Goal: Check status: Check status

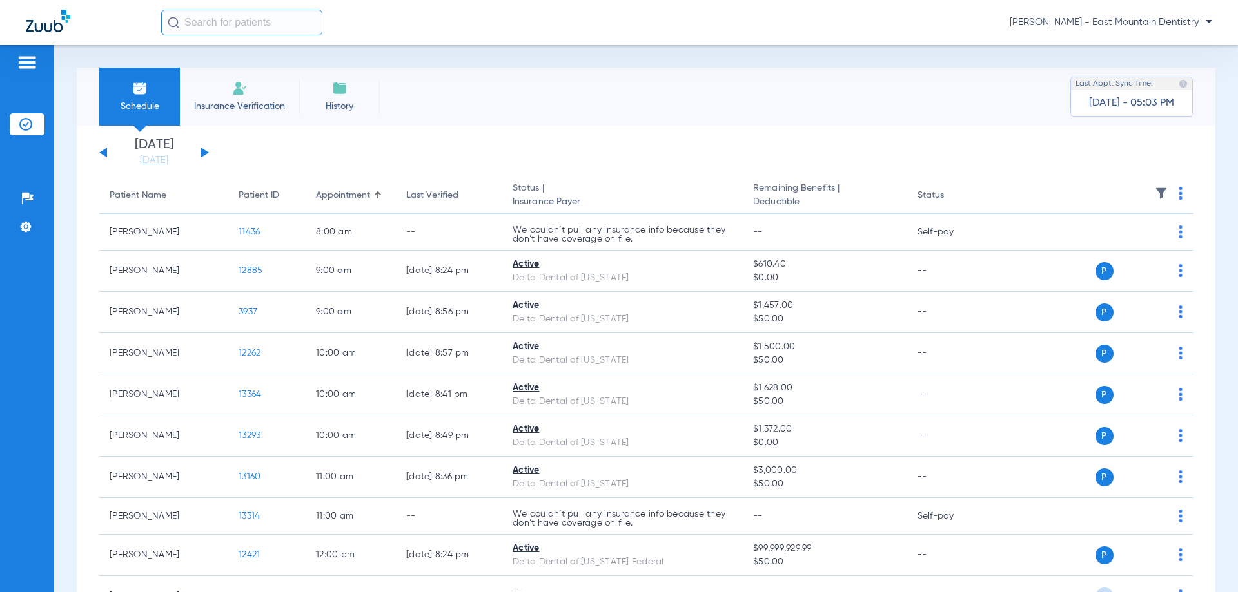
click at [207, 153] on button at bounding box center [205, 153] width 8 height 10
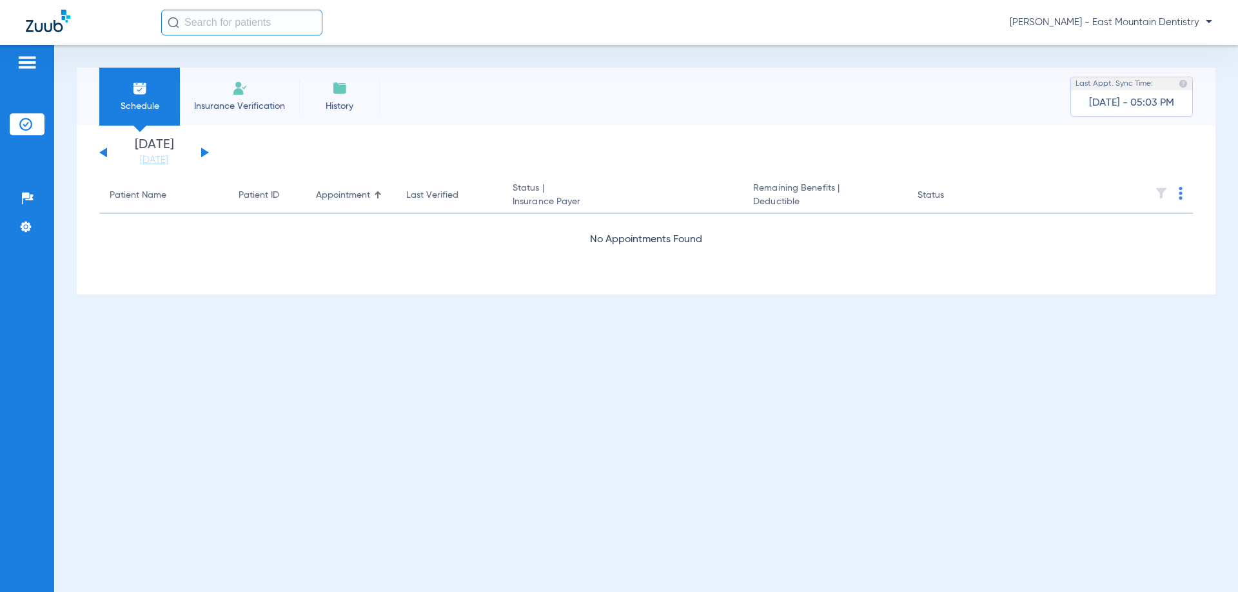
click at [207, 153] on button at bounding box center [205, 153] width 8 height 10
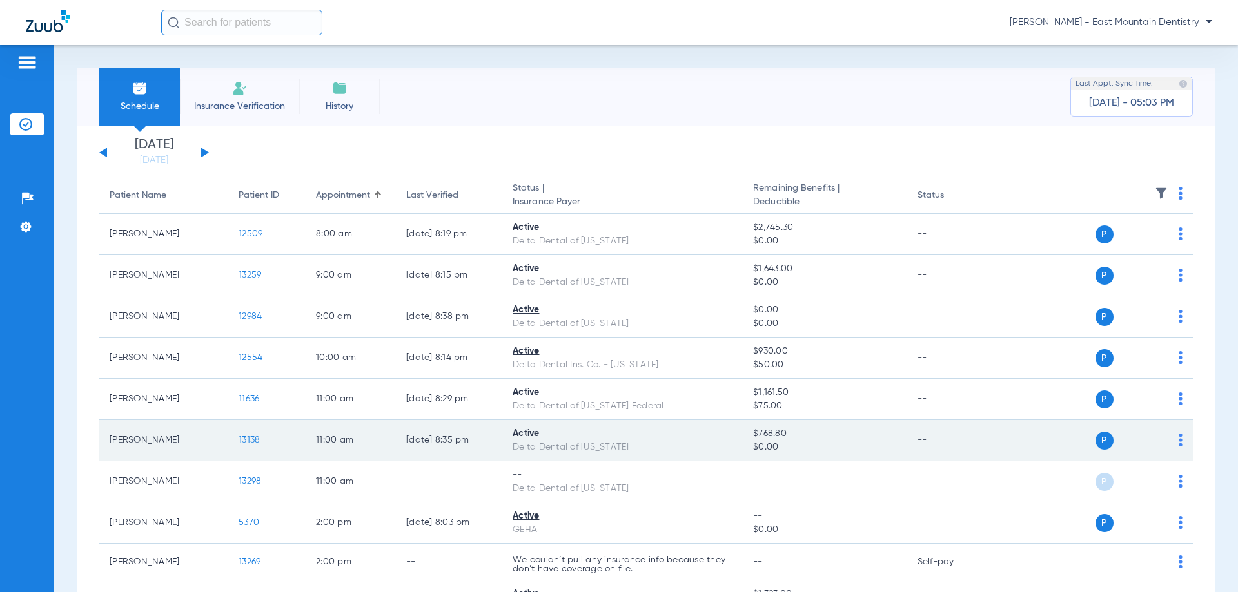
scroll to position [129, 0]
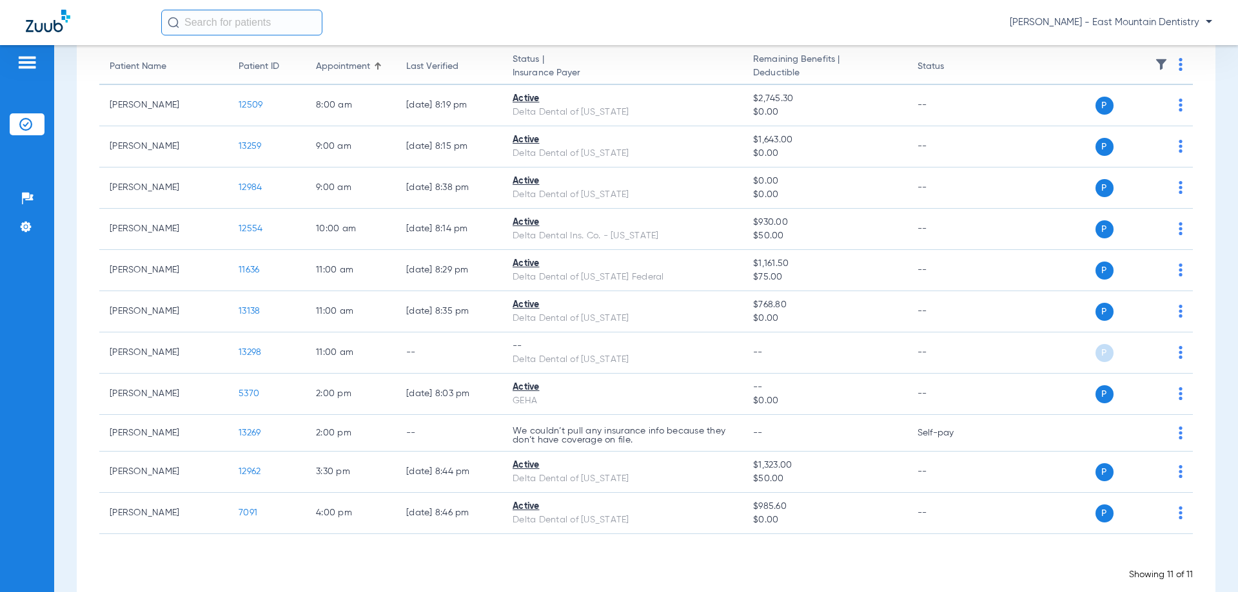
click at [469, 569] on div "Showing 11 of 11" at bounding box center [645, 575] width 1093 height 13
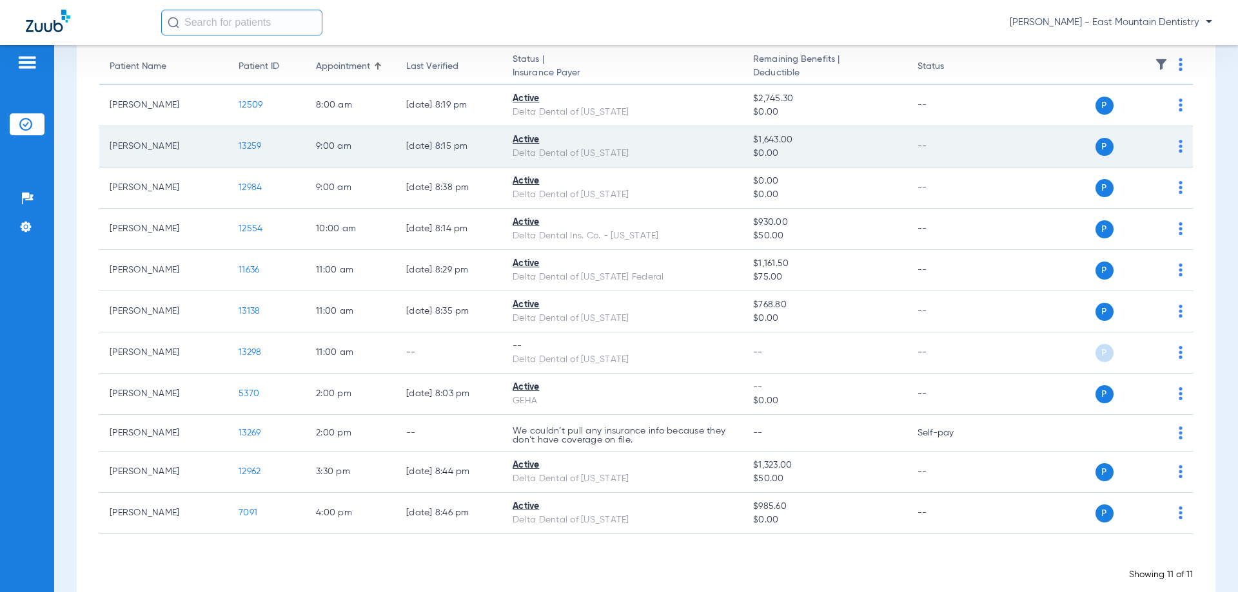
scroll to position [0, 0]
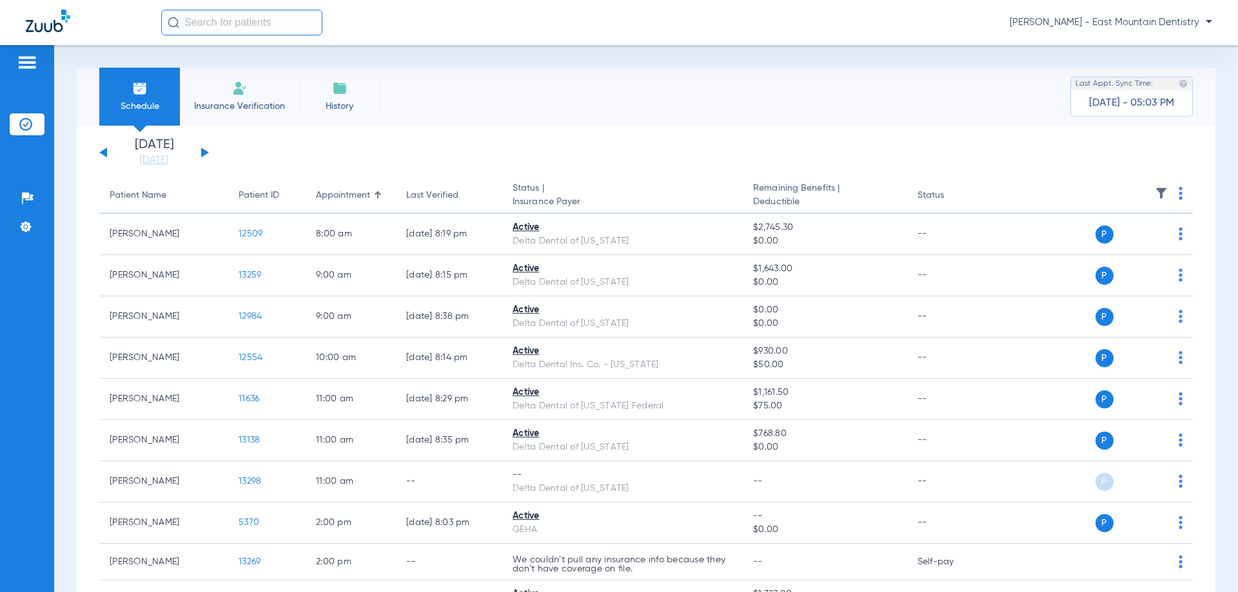
click at [201, 155] on button at bounding box center [205, 153] width 8 height 10
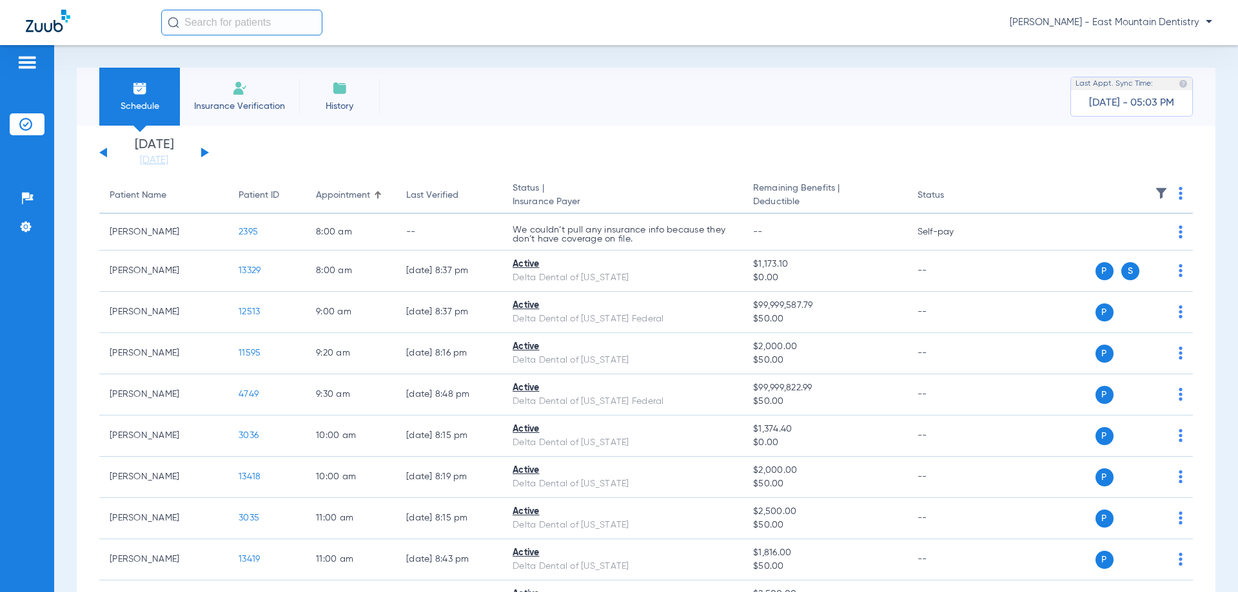
click at [201, 148] on div "[DATE] [DATE] [DATE] [DATE] [DATE] [DATE] [DATE] [DATE] [DATE] [DATE] [DATE] [D…" at bounding box center [154, 153] width 110 height 28
click at [206, 151] on button at bounding box center [205, 153] width 8 height 10
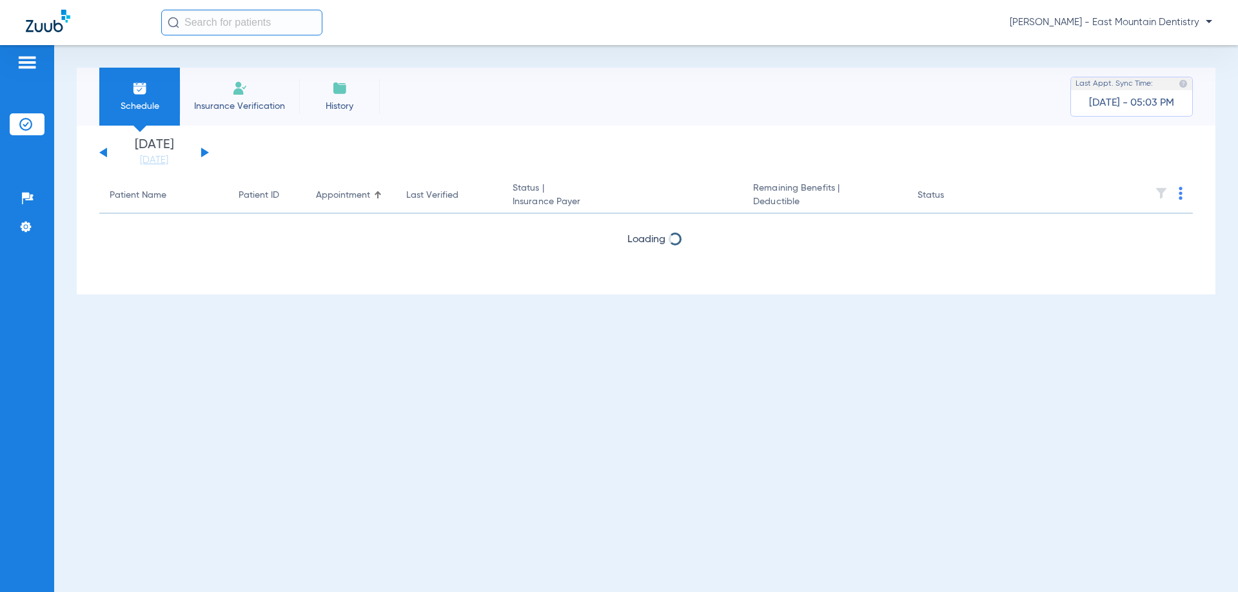
click at [206, 151] on button at bounding box center [205, 153] width 8 height 10
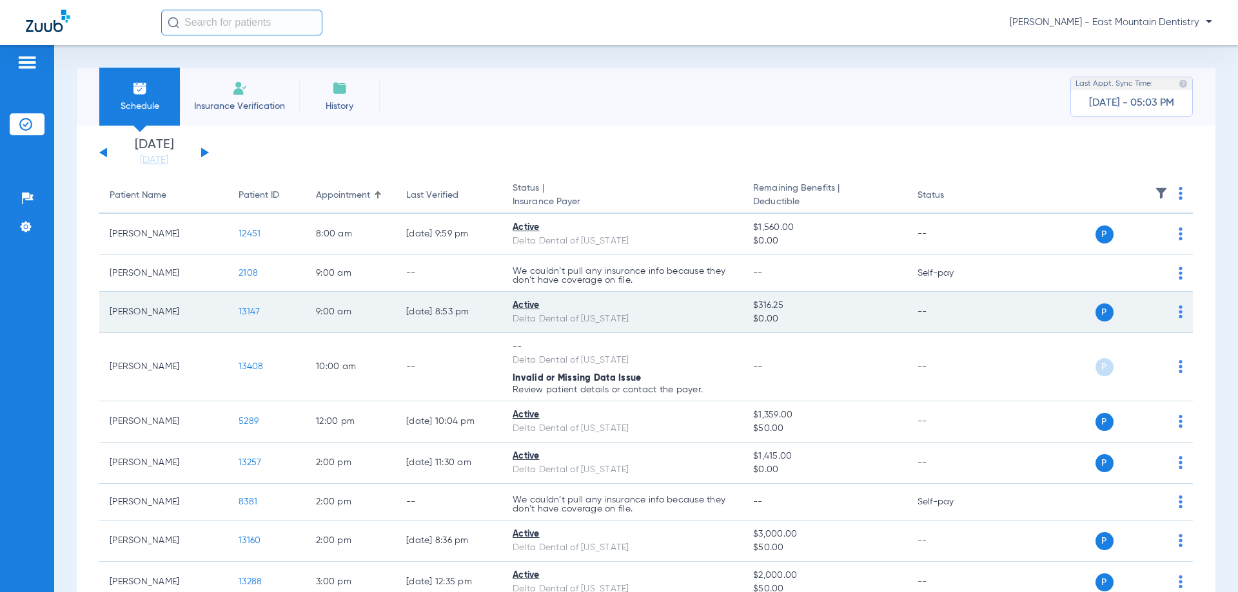
scroll to position [129, 0]
